Goal: Register for event/course

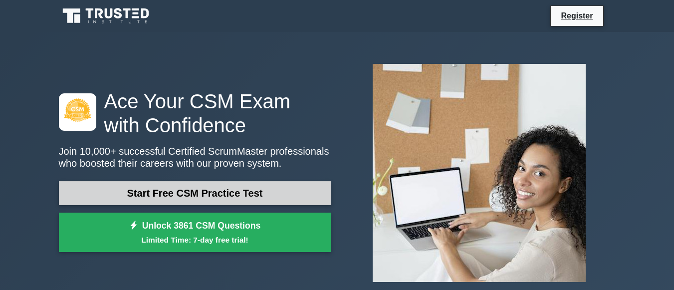
click at [164, 187] on link "Start Free CSM Practice Test" at bounding box center [195, 193] width 272 height 24
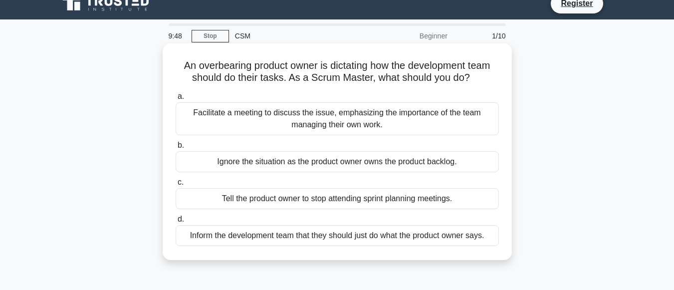
scroll to position [11, 0]
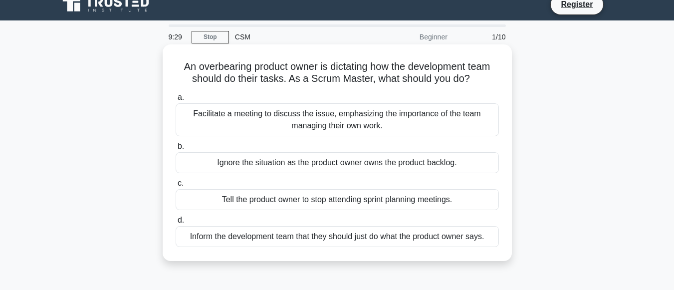
click at [294, 124] on div "Facilitate a meeting to discuss the issue, emphasizing the importance of the te…" at bounding box center [337, 119] width 323 height 33
click at [176, 101] on input "a. Facilitate a meeting to discuss the issue, emphasizing the importance of the…" at bounding box center [176, 97] width 0 height 6
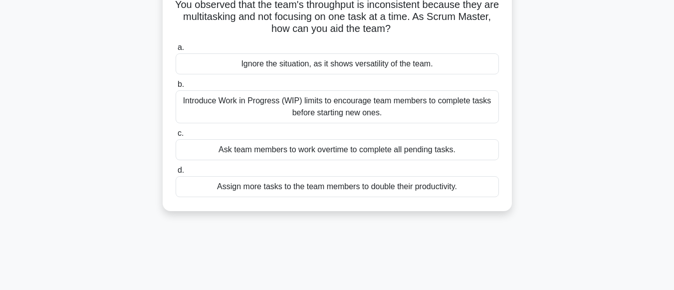
scroll to position [74, 0]
click at [350, 104] on div "Introduce Work in Progress (WIP) limits to encourage team members to complete t…" at bounding box center [337, 106] width 323 height 33
click at [176, 87] on input "b. Introduce Work in Progress (WIP) limits to encourage team members to complet…" at bounding box center [176, 84] width 0 height 6
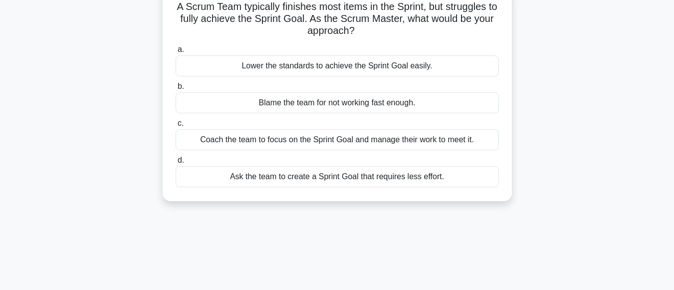
scroll to position [0, 0]
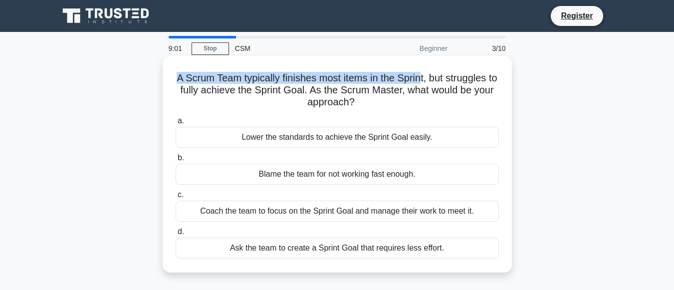
drag, startPoint x: 176, startPoint y: 77, endPoint x: 428, endPoint y: 71, distance: 251.6
click at [428, 72] on h5 "A Scrum Team typically finishes most items in the Sprint, but struggles to full…" at bounding box center [337, 90] width 325 height 37
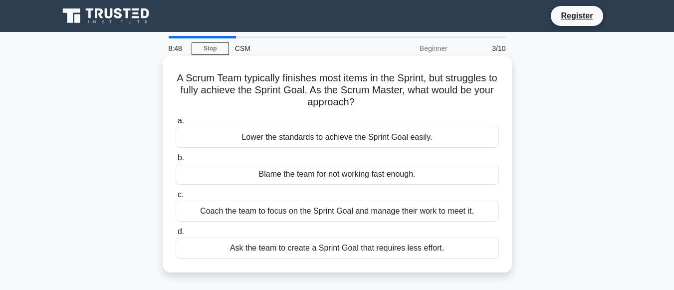
click at [326, 211] on div "Coach the team to focus on the Sprint Goal and manage their work to meet it." at bounding box center [337, 211] width 323 height 21
click at [176, 198] on input "c. Coach the team to focus on the Sprint Goal and manage their work to meet it." at bounding box center [176, 195] width 0 height 6
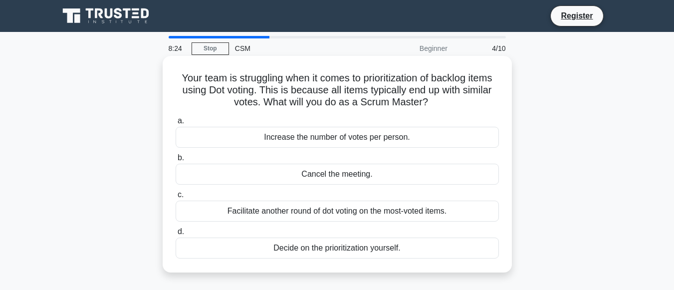
click at [297, 211] on div "Facilitate another round of dot voting on the most-voted items." at bounding box center [337, 211] width 323 height 21
click at [176, 198] on input "c. Facilitate another round of dot voting on the most-voted items." at bounding box center [176, 195] width 0 height 6
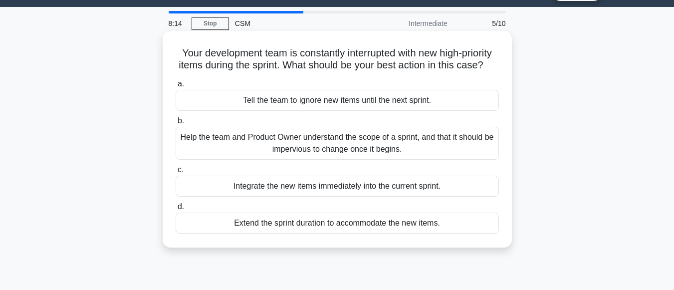
scroll to position [27, 0]
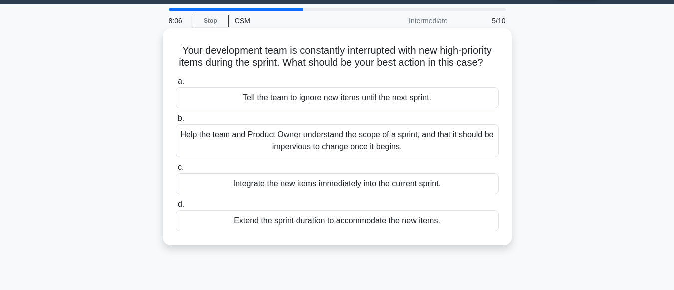
click at [305, 152] on div "Help the team and Product Owner understand the scope of a sprint, and that it s…" at bounding box center [337, 140] width 323 height 33
click at [176, 122] on input "b. Help the team and Product Owner understand the scope of a sprint, and that i…" at bounding box center [176, 118] width 0 height 6
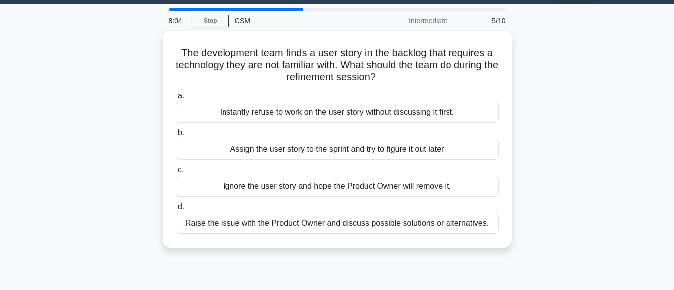
scroll to position [0, 0]
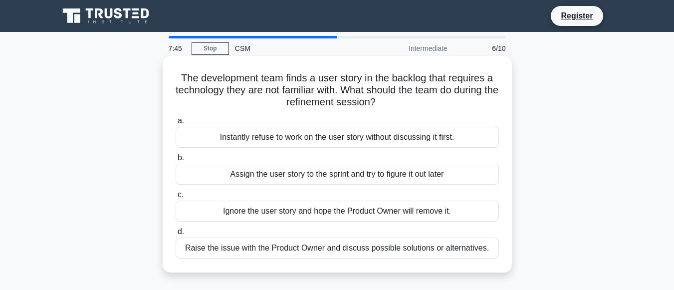
click at [312, 249] on div "Raise the issue with the Product Owner and discuss possible solutions or altern…" at bounding box center [337, 248] width 323 height 21
click at [176, 235] on input "d. Raise the issue with the Product Owner and discuss possible solutions or alt…" at bounding box center [176, 232] width 0 height 6
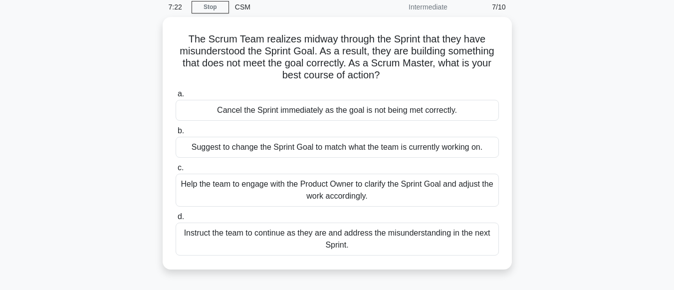
scroll to position [52, 0]
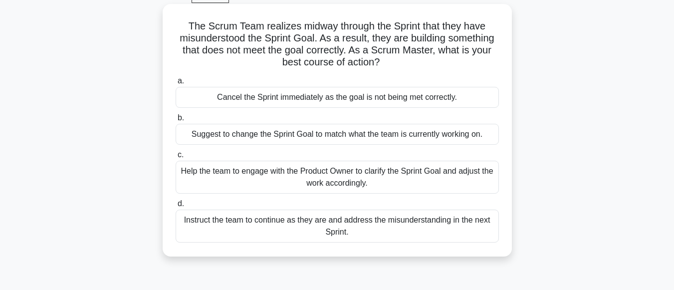
click at [324, 180] on div "Help the team to engage with the Product Owner to clarify the Sprint Goal and a…" at bounding box center [337, 177] width 323 height 33
click at [176, 158] on input "c. Help the team to engage with the Product Owner to clarify the Sprint Goal an…" at bounding box center [176, 155] width 0 height 6
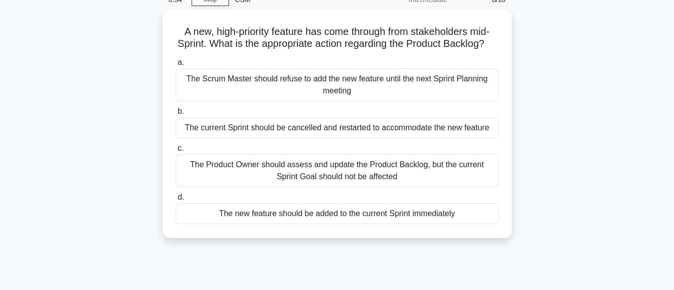
scroll to position [49, 0]
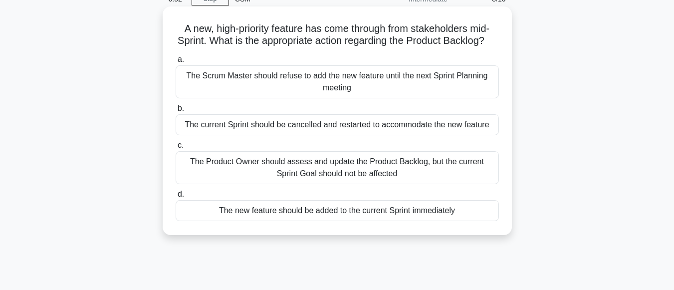
click at [323, 181] on div "The Product Owner should assess and update the Product Backlog, but the current…" at bounding box center [337, 167] width 323 height 33
click at [176, 149] on input "c. The Product Owner should assess and update the Product Backlog, but the curr…" at bounding box center [176, 145] width 0 height 6
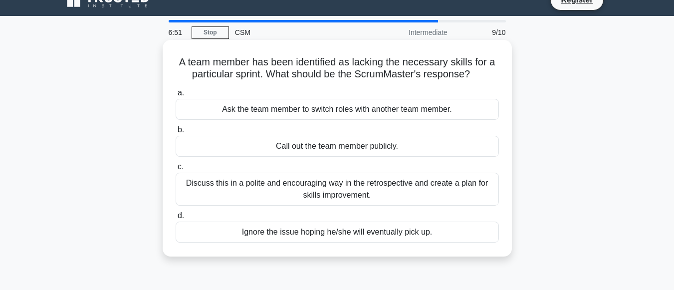
scroll to position [0, 0]
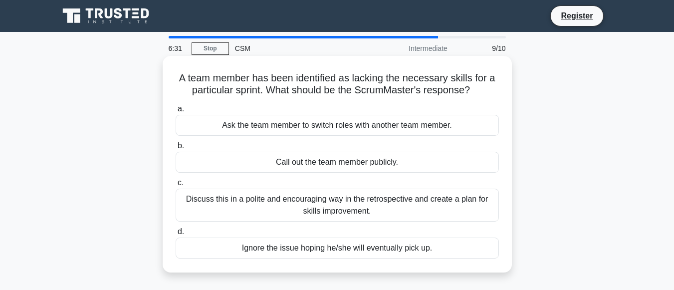
click at [331, 199] on div "Discuss this in a polite and encouraging way in the retrospective and create a …" at bounding box center [337, 205] width 323 height 33
click at [176, 186] on input "c. Discuss this in a polite and encouraging way in the retrospective and create…" at bounding box center [176, 183] width 0 height 6
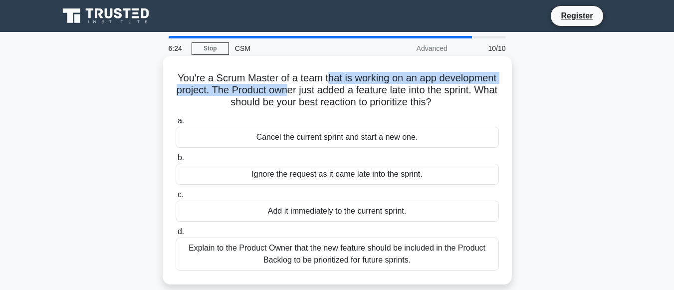
drag, startPoint x: 358, startPoint y: 76, endPoint x: 353, endPoint y: 86, distance: 11.8
click at [353, 86] on h5 "You're a Scrum Master of a team that is working on an app development project. …" at bounding box center [337, 90] width 325 height 37
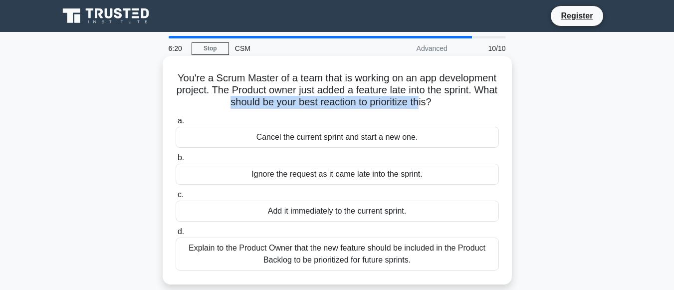
drag, startPoint x: 262, startPoint y: 102, endPoint x: 460, endPoint y: 106, distance: 197.1
click at [460, 106] on h5 "You're a Scrum Master of a team that is working on an app development project. …" at bounding box center [337, 90] width 325 height 37
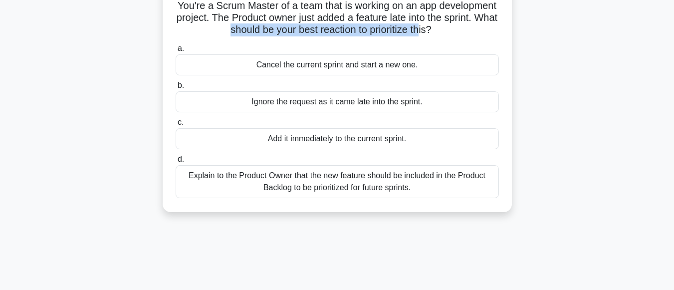
scroll to position [73, 0]
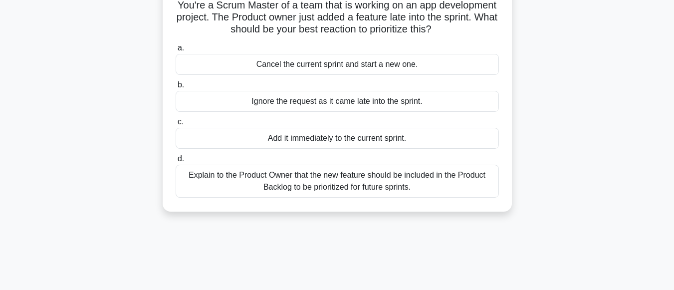
click at [345, 185] on div "Explain to the Product Owner that the new feature should be included in the Pro…" at bounding box center [337, 181] width 323 height 33
click at [176, 162] on input "d. Explain to the Product Owner that the new feature should be included in the …" at bounding box center [176, 159] width 0 height 6
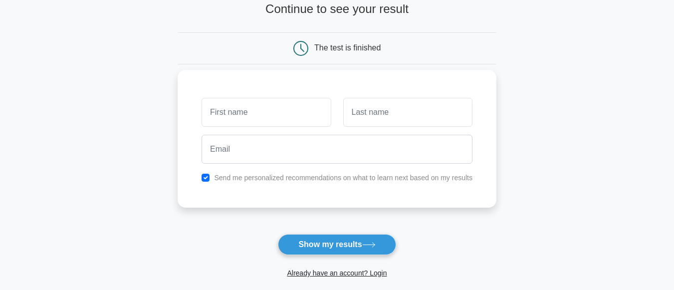
scroll to position [68, 0]
type input "ASDFGH"
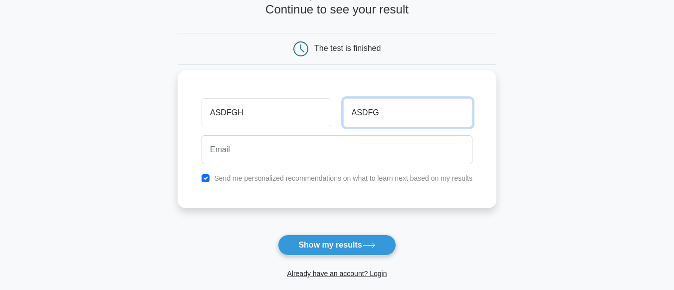
type input "ASDFG"
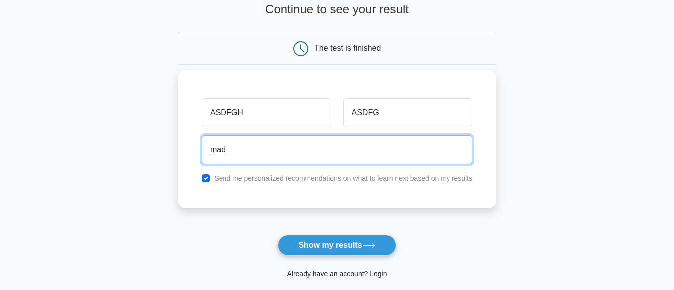
click at [258, 141] on input "mad" at bounding box center [337, 149] width 271 height 29
type input "[EMAIL_ADDRESS][DOMAIN_NAME]"
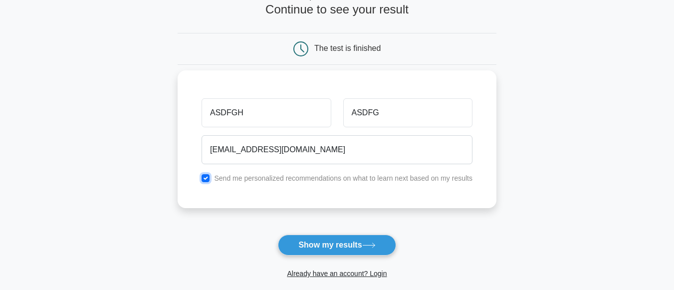
click at [207, 178] on input "checkbox" at bounding box center [206, 178] width 8 height 8
checkbox input "false"
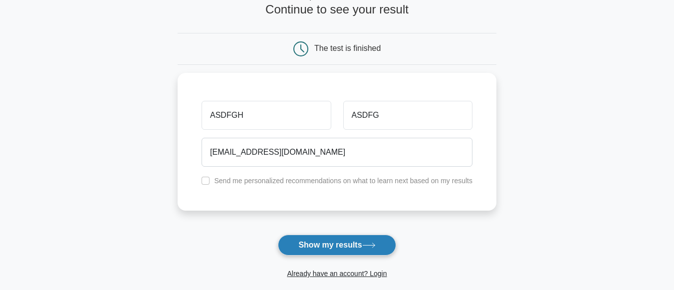
click at [319, 243] on button "Show my results" at bounding box center [337, 245] width 118 height 21
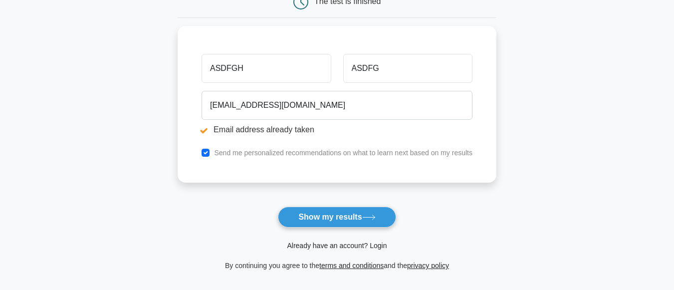
scroll to position [152, 0]
click at [372, 246] on link "Already have an account? Login" at bounding box center [337, 245] width 100 height 8
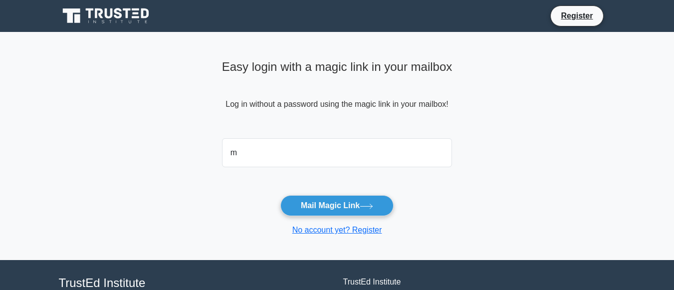
type input "[EMAIL_ADDRESS][DOMAIN_NAME]"
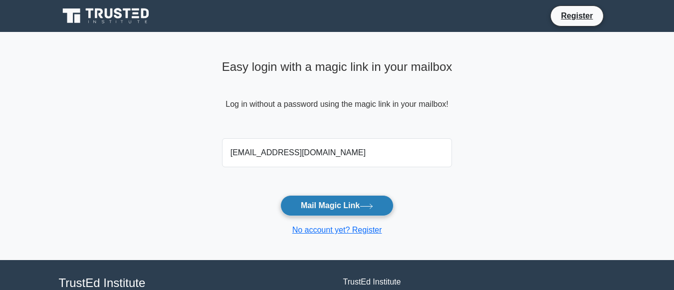
click at [336, 206] on button "Mail Magic Link" at bounding box center [336, 205] width 113 height 21
